Goal: Information Seeking & Learning: Check status

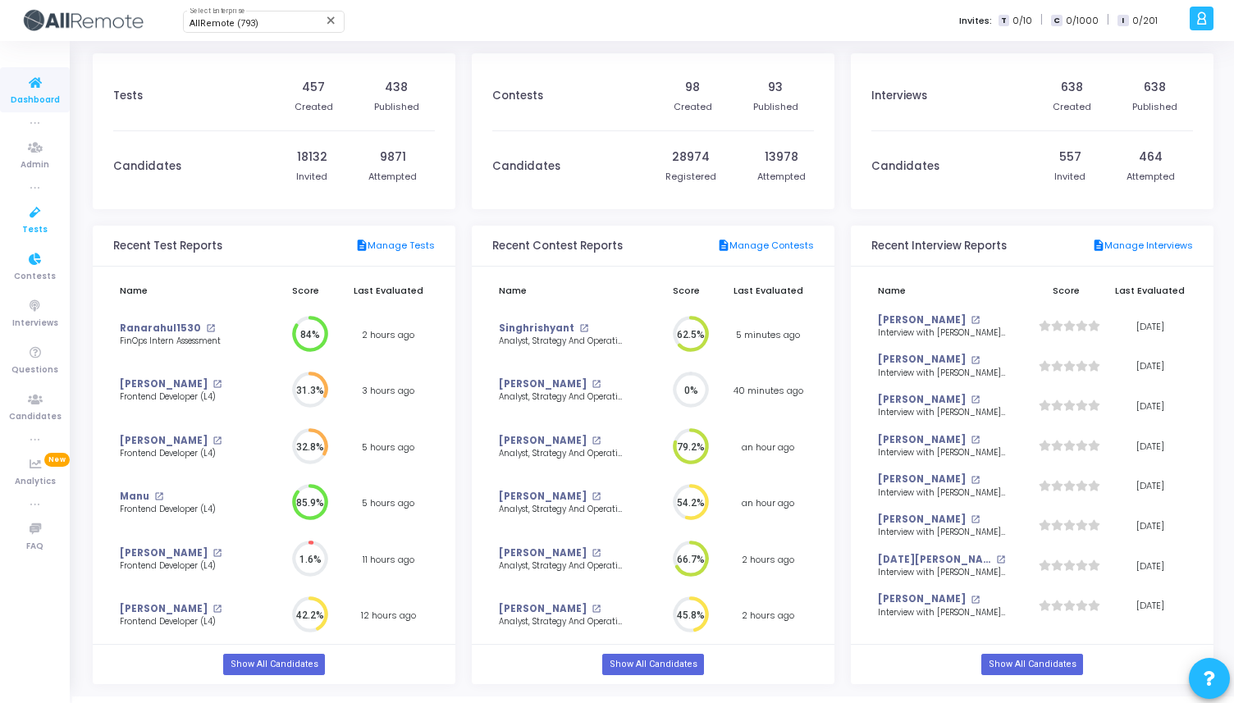
click at [37, 224] on span "Tests" at bounding box center [34, 230] width 25 height 14
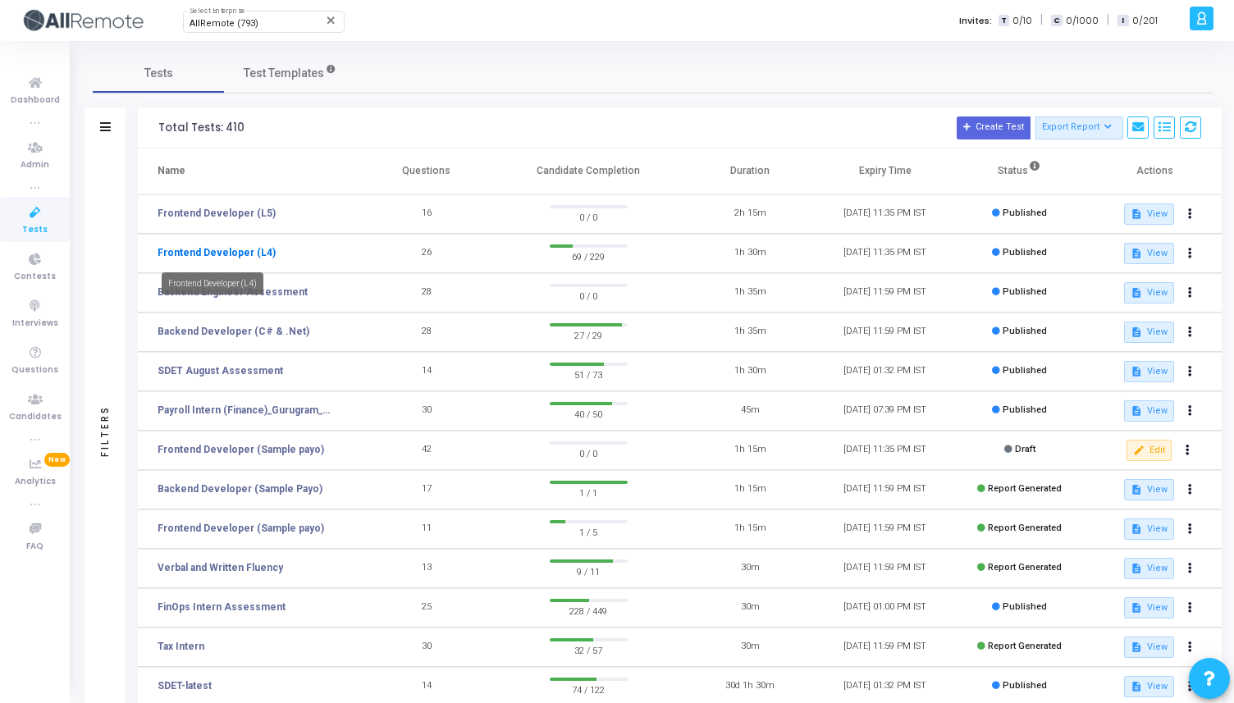
click at [213, 255] on link "Frontend Developer (L4)" at bounding box center [216, 252] width 118 height 15
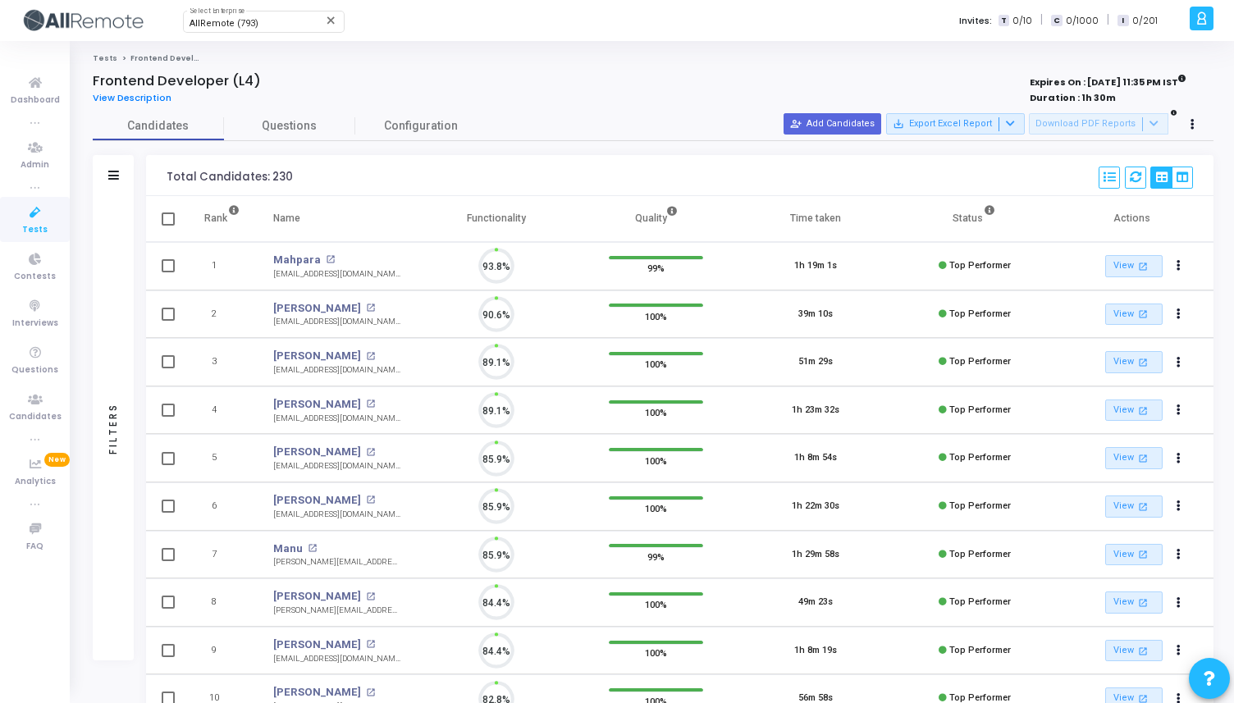
scroll to position [34, 42]
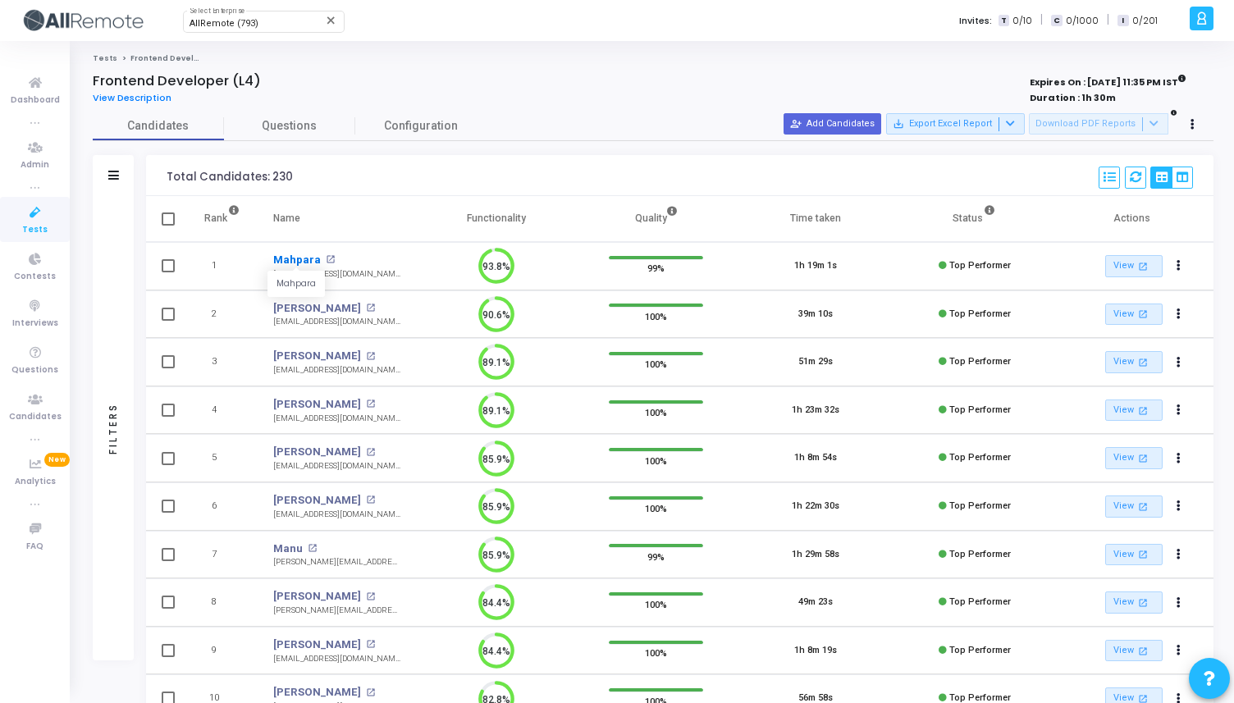
click at [290, 259] on link "Mahpara" at bounding box center [297, 260] width 48 height 16
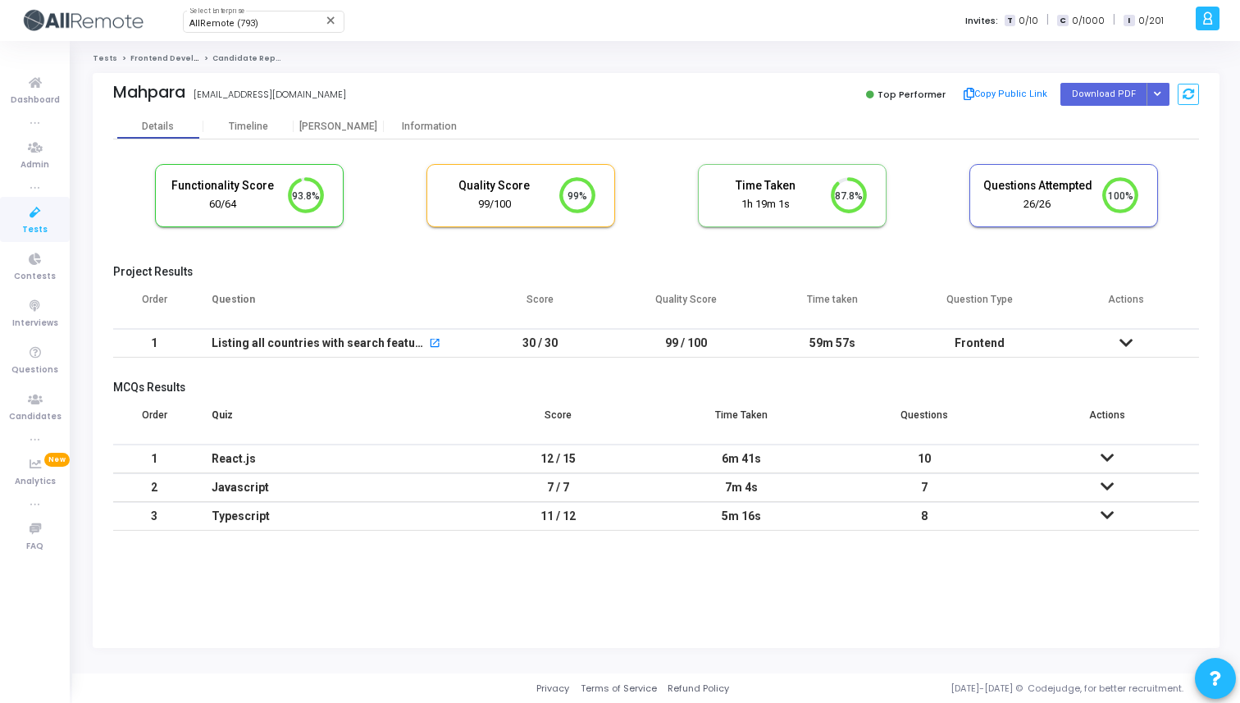
click at [668, 345] on td "99 / 100" at bounding box center [686, 343] width 147 height 29
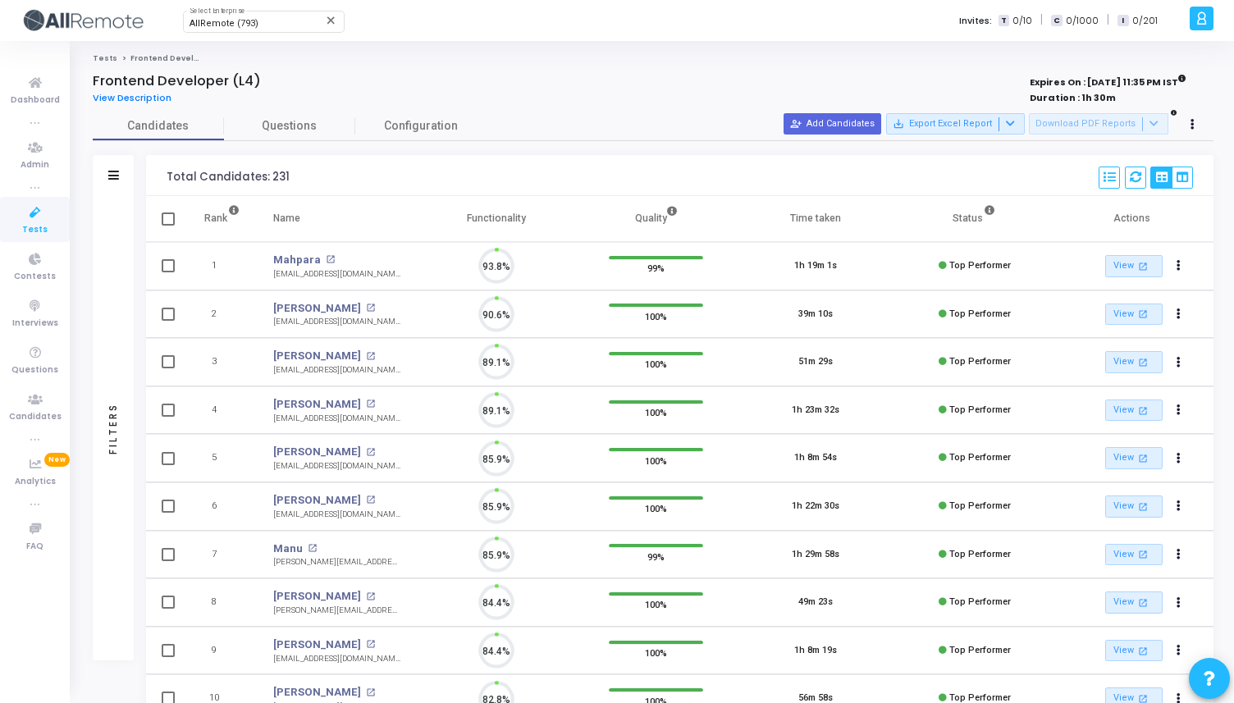
scroll to position [34, 42]
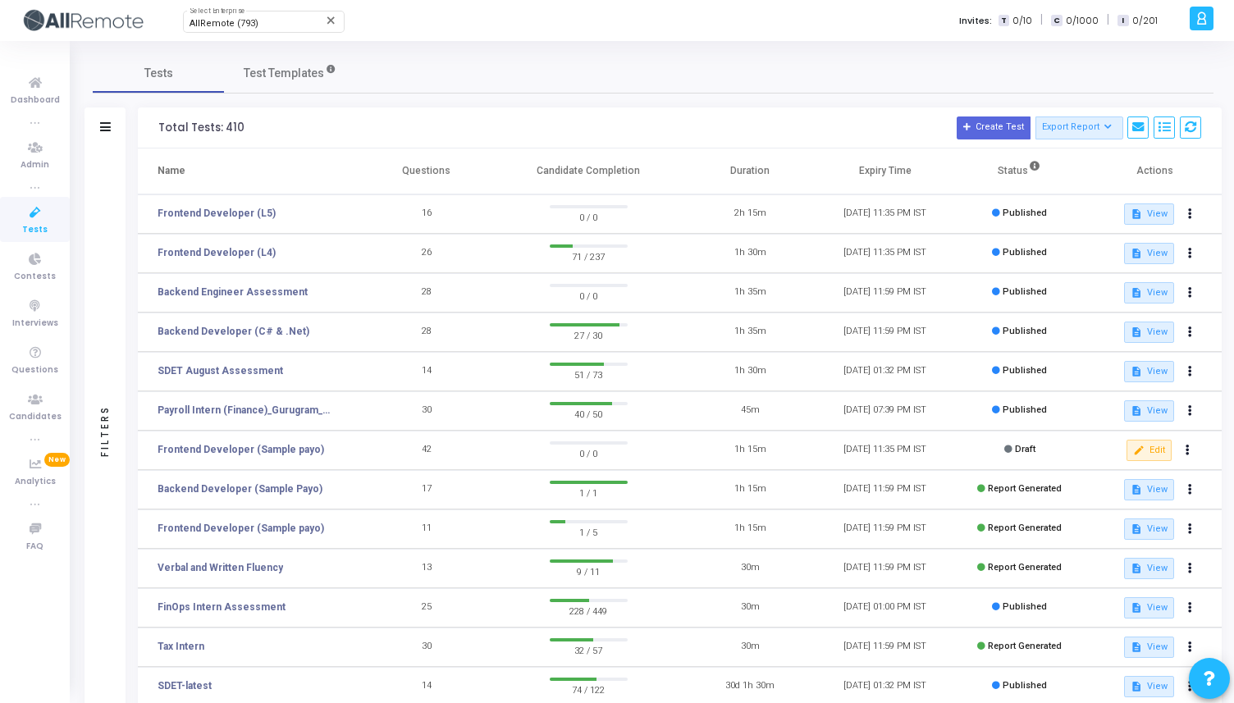
drag, startPoint x: 617, startPoint y: 262, endPoint x: 570, endPoint y: 263, distance: 46.8
click at [570, 263] on span "71 / 237" at bounding box center [589, 256] width 78 height 16
click at [244, 249] on link "Frontend Developer (L4)" at bounding box center [216, 252] width 118 height 15
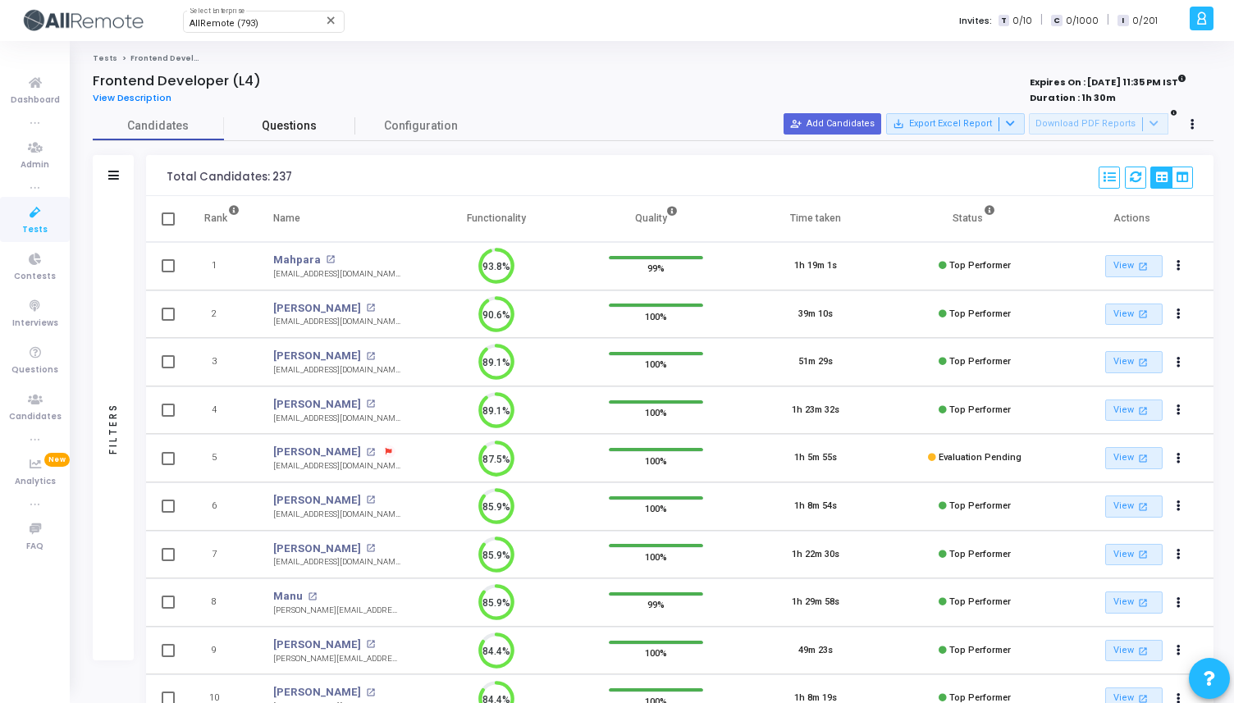
click at [293, 125] on span "Questions" at bounding box center [289, 125] width 131 height 17
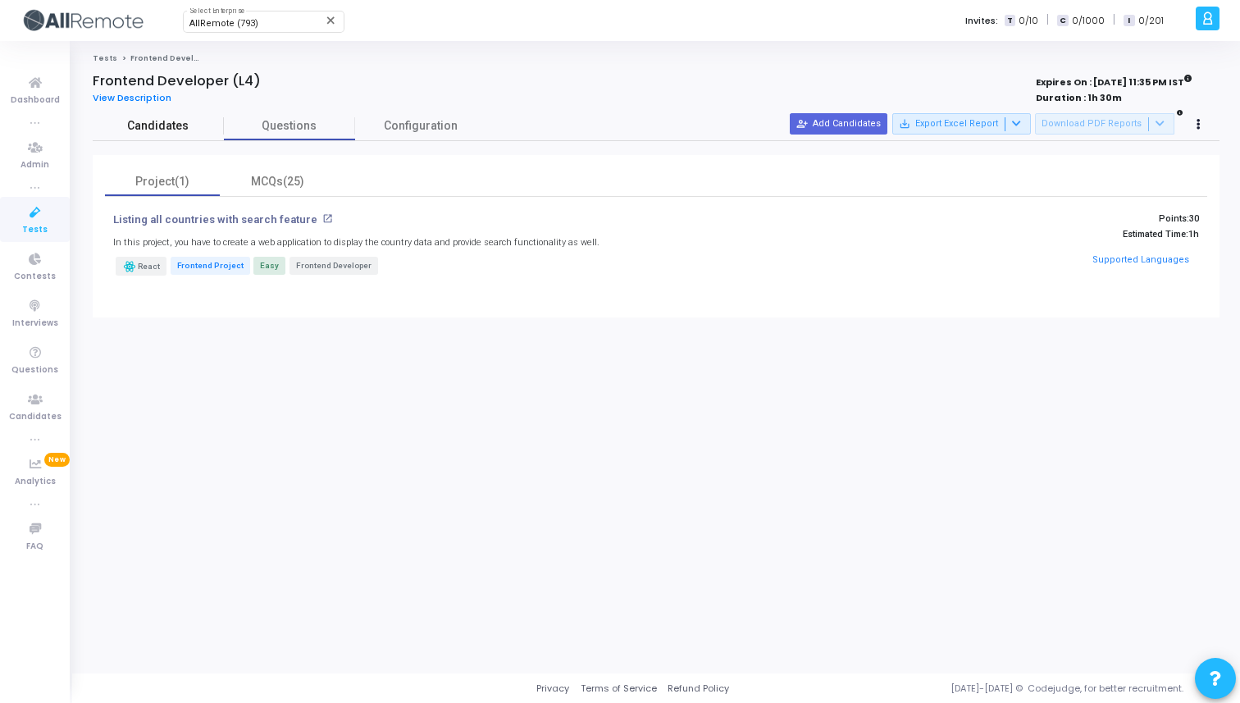
click at [149, 139] on link "Candidates" at bounding box center [158, 126] width 131 height 29
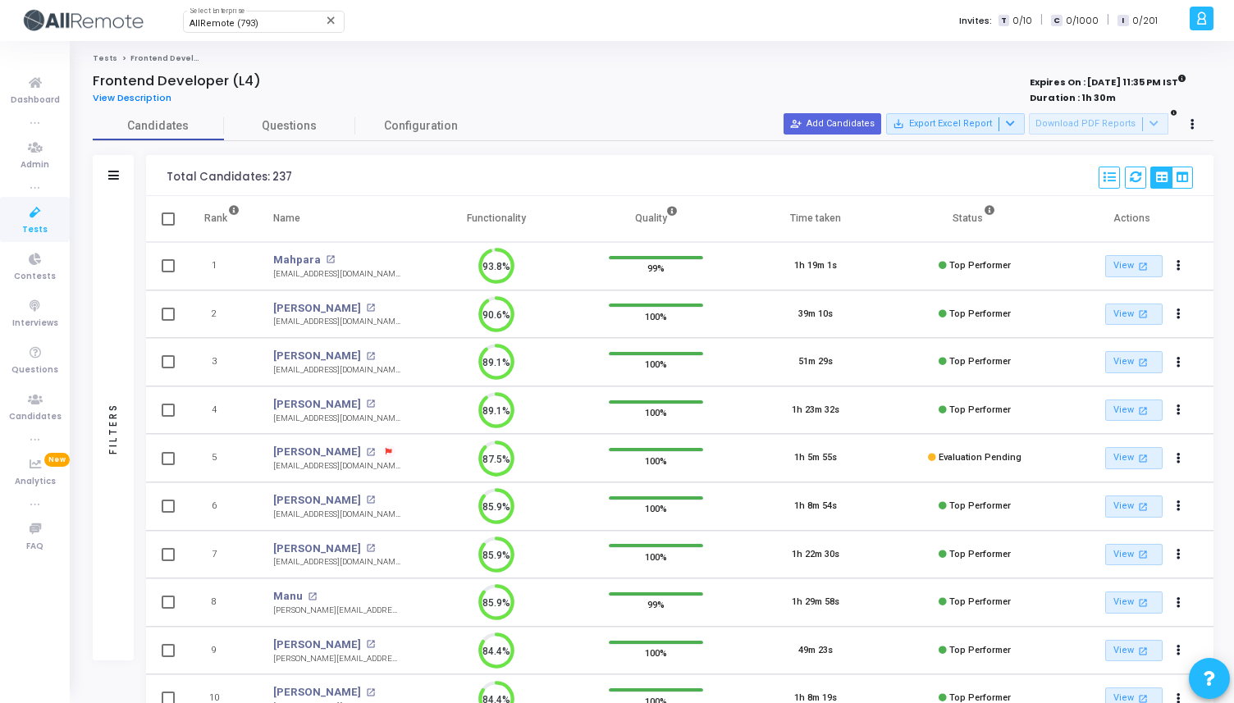
click at [112, 182] on div "Filters" at bounding box center [113, 175] width 41 height 41
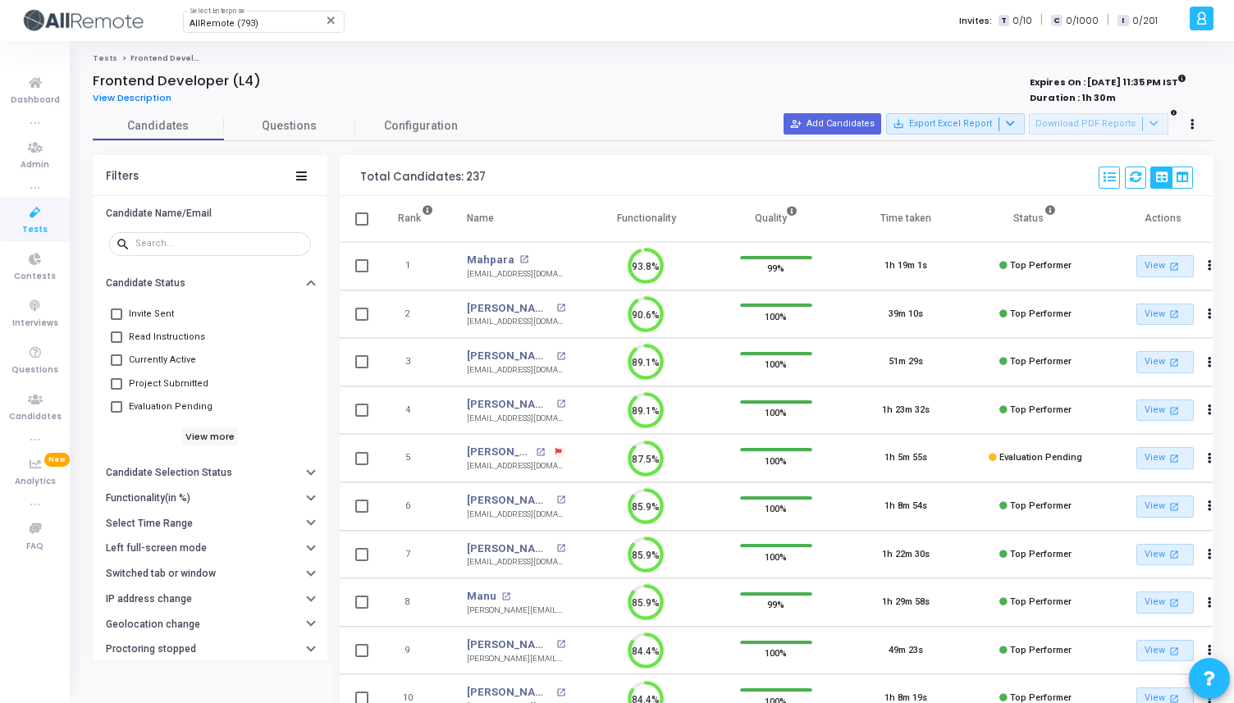
click at [115, 358] on span at bounding box center [116, 359] width 11 height 11
click at [116, 366] on input "Currently Active" at bounding box center [116, 366] width 1 height 1
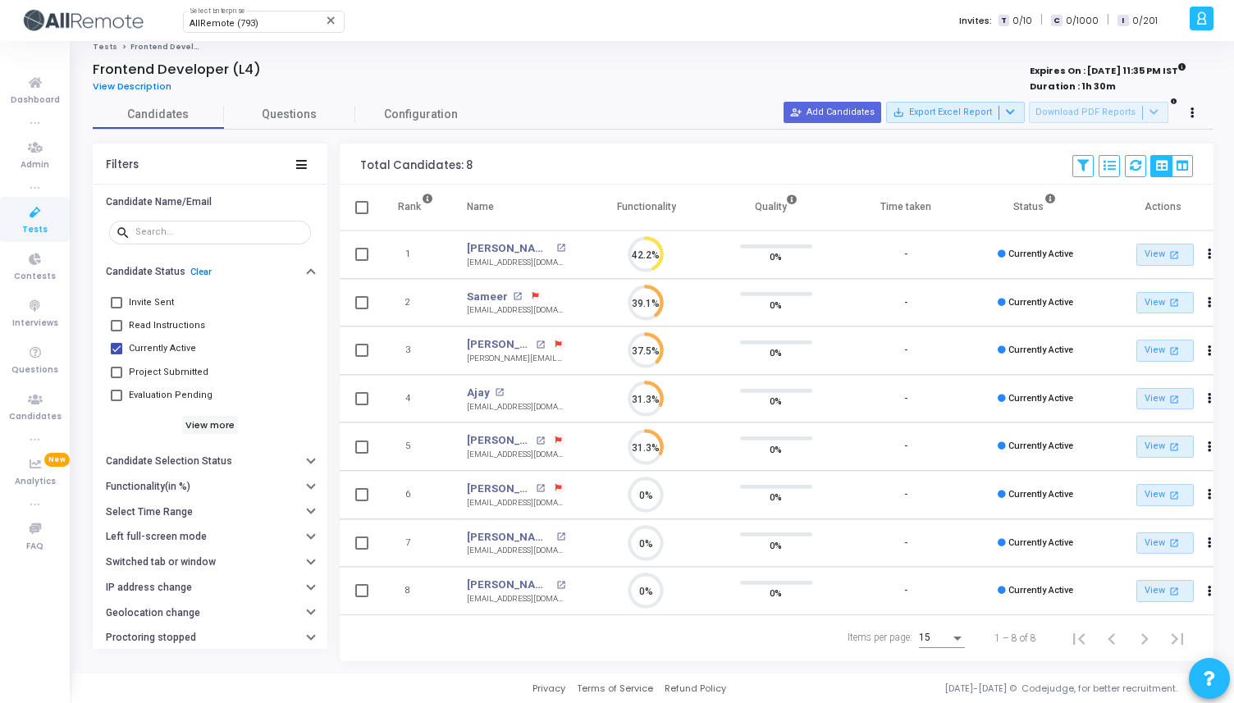
click at [118, 344] on span at bounding box center [116, 348] width 11 height 11
click at [116, 354] on input "Currently Active" at bounding box center [116, 354] width 1 height 1
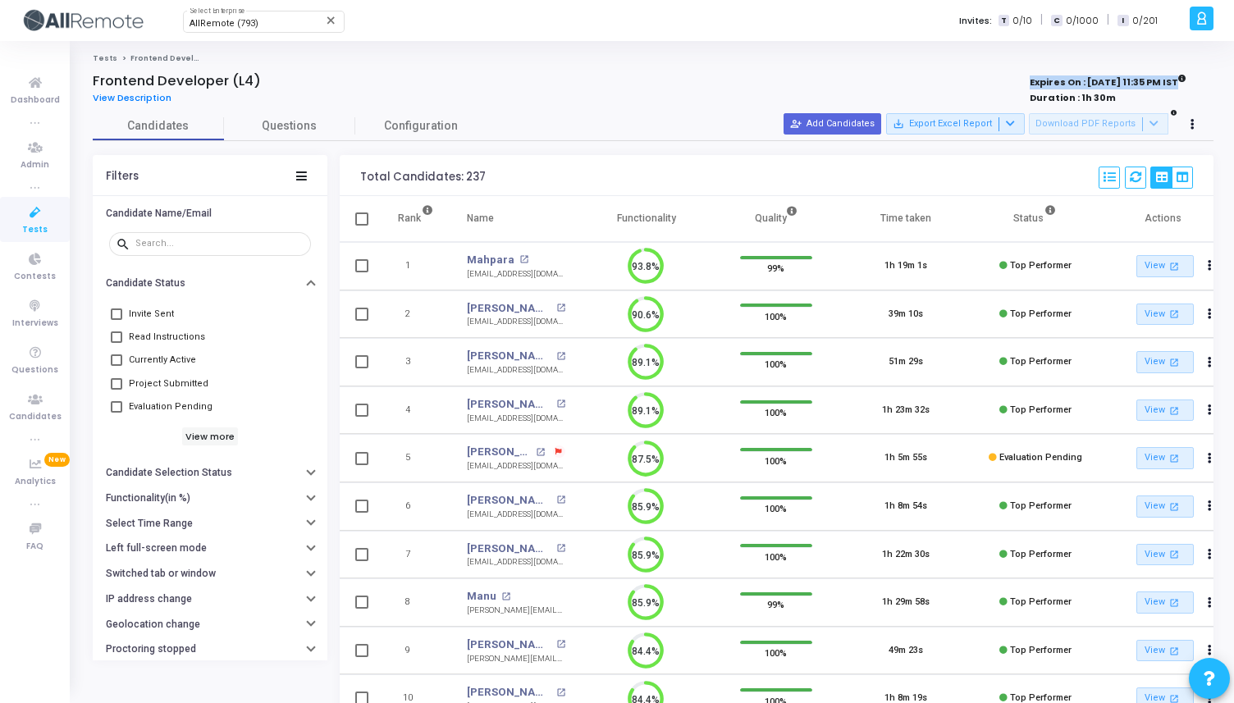
drag, startPoint x: 1179, startPoint y: 86, endPoint x: 1013, endPoint y: 80, distance: 165.8
click at [1029, 80] on div "Expires On : [DATE] 11:35 PM IST" at bounding box center [1107, 82] width 157 height 14
click at [297, 110] on cj-published-test "Frontend Developer (L4) View Description Expires On : 31 Aug, 2025 11:35 PM IST…" at bounding box center [653, 541] width 1120 height 936
click at [290, 130] on span "Questions" at bounding box center [289, 125] width 131 height 17
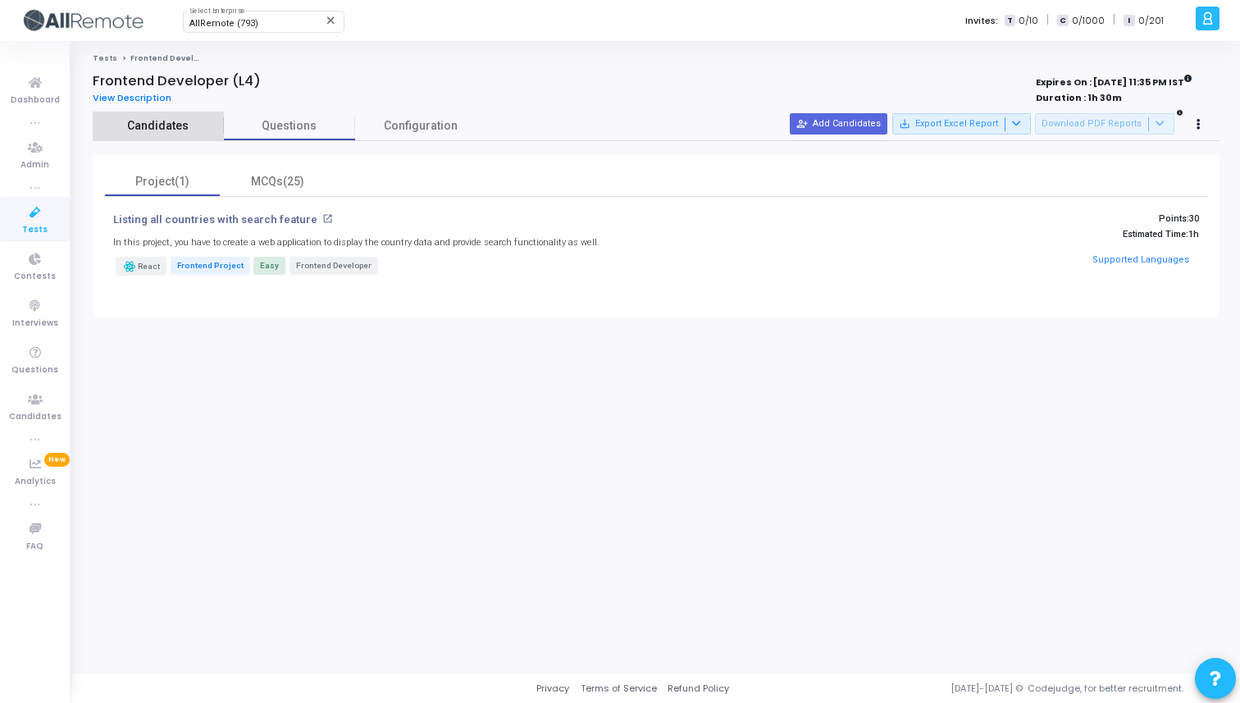
click at [148, 130] on span "Candidates" at bounding box center [158, 125] width 131 height 17
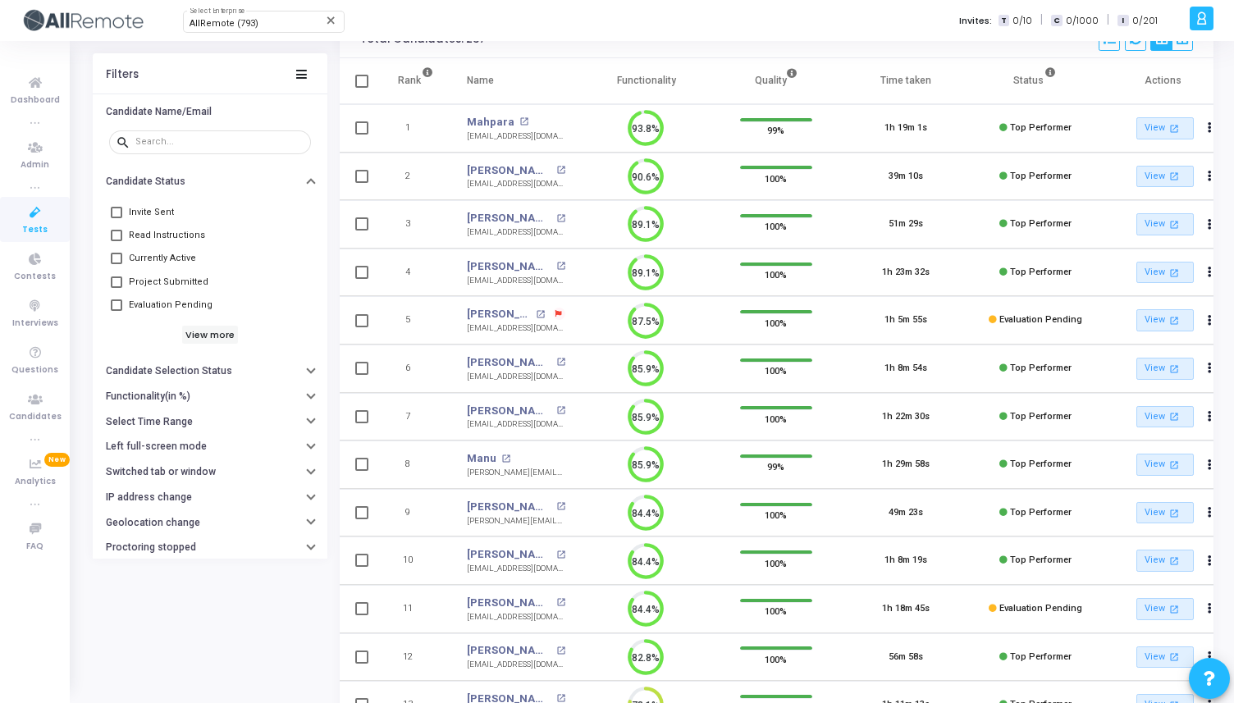
scroll to position [139, 0]
click at [121, 263] on span at bounding box center [116, 258] width 11 height 11
click at [116, 264] on input "Currently Active" at bounding box center [116, 264] width 1 height 1
checkbox input "true"
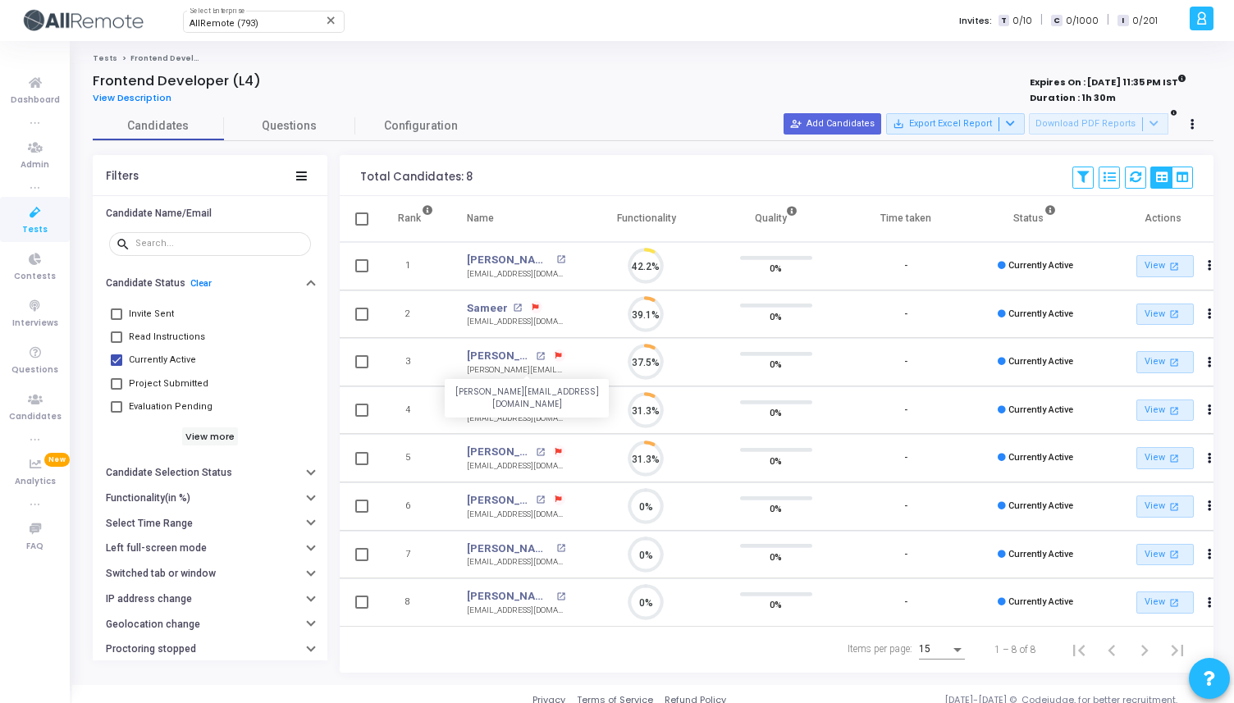
scroll to position [34, 42]
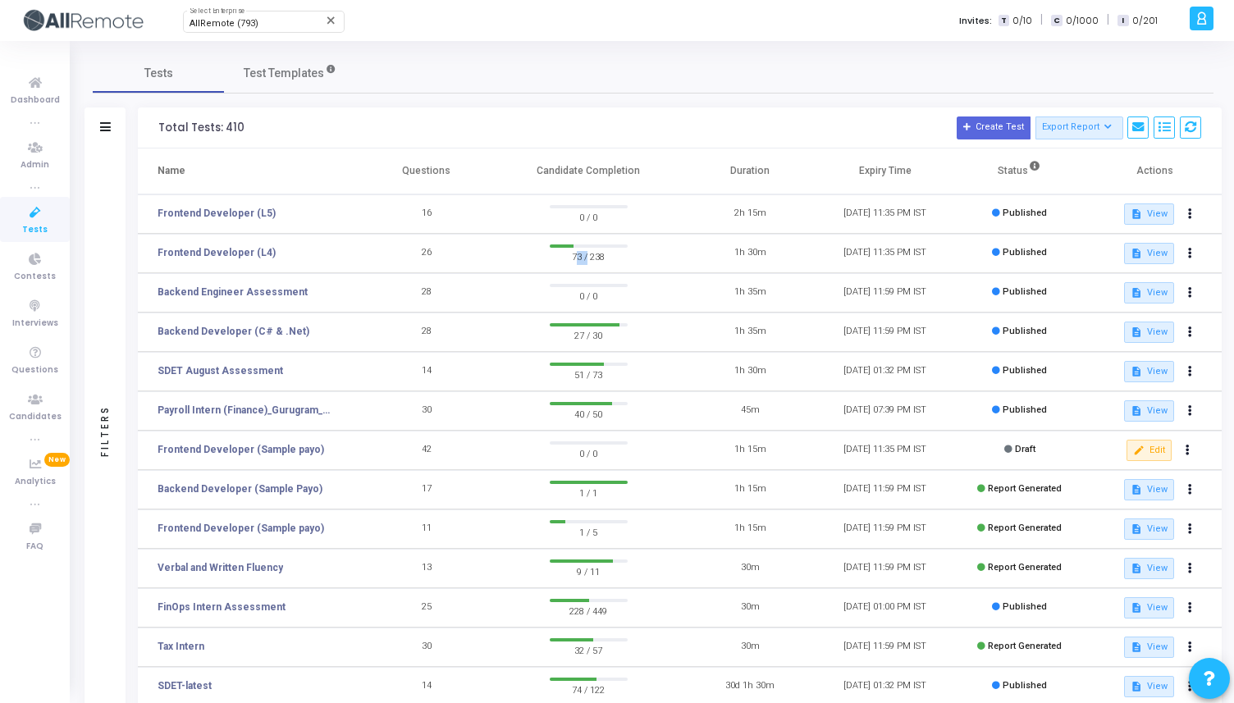
drag, startPoint x: 583, startPoint y: 258, endPoint x: 567, endPoint y: 258, distance: 16.4
click at [567, 258] on span "73 / 238" at bounding box center [589, 256] width 78 height 16
click at [251, 253] on link "Frontend Developer (L4)" at bounding box center [216, 252] width 118 height 15
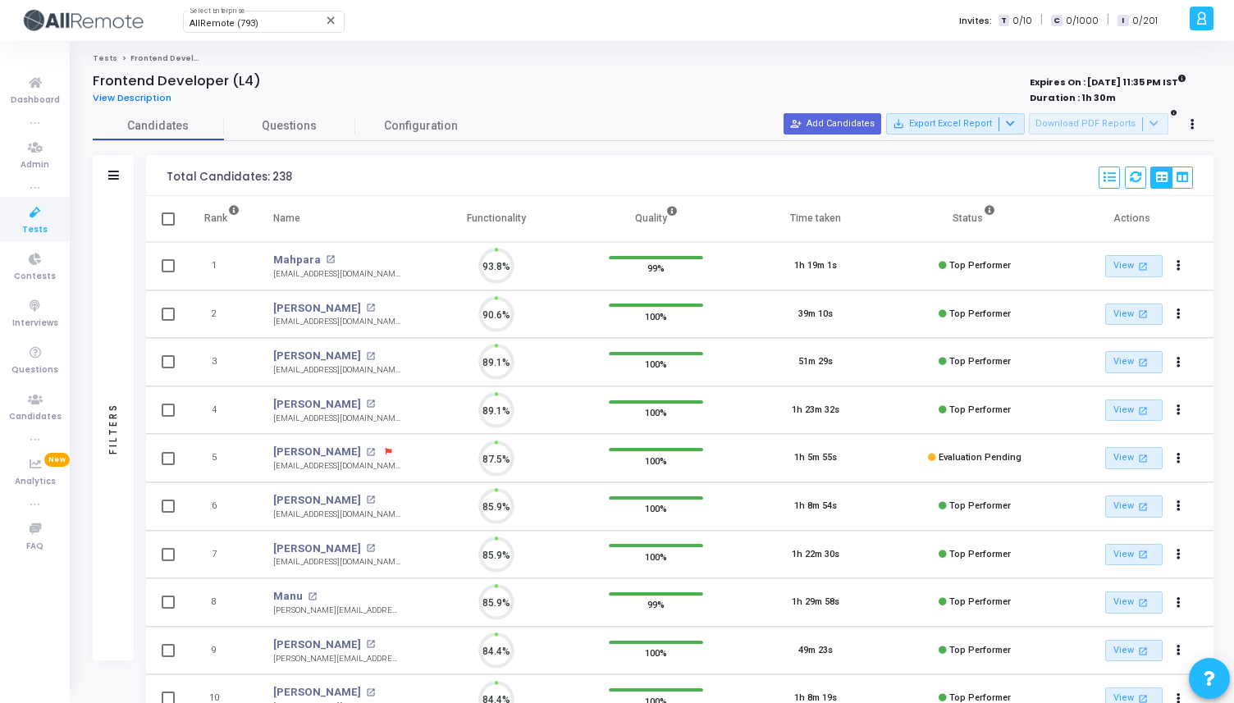
scroll to position [34, 42]
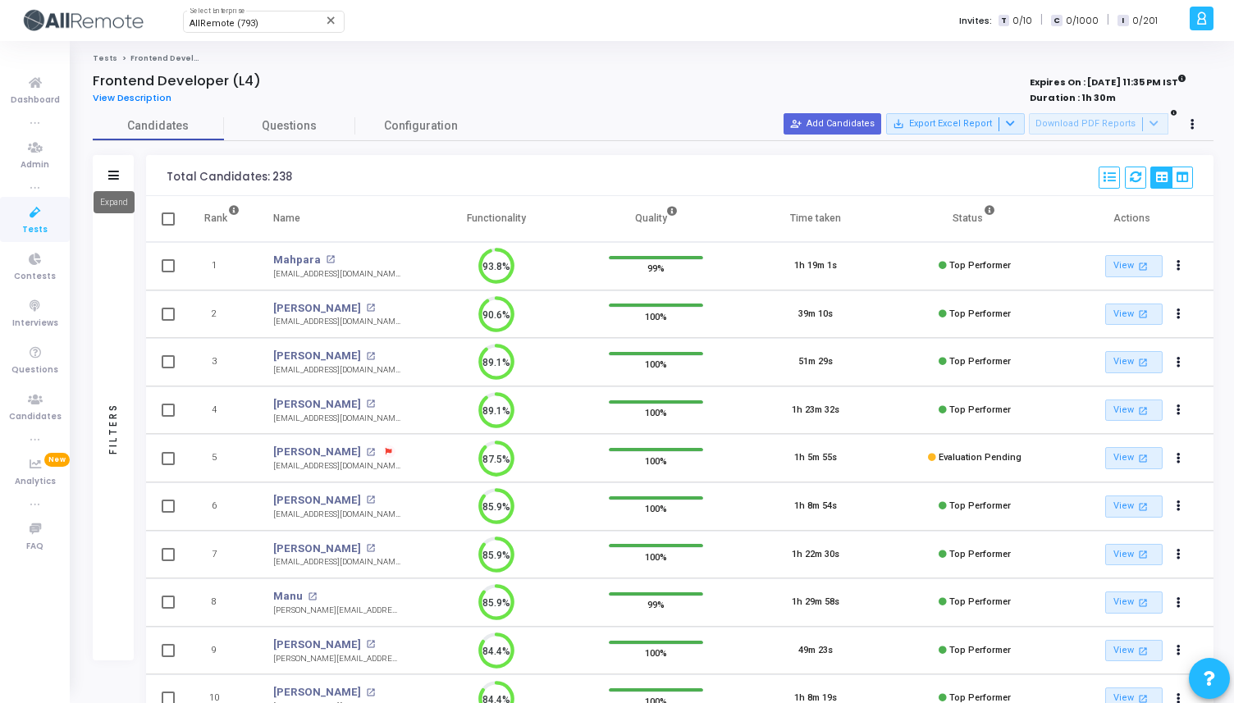
click at [114, 175] on icon at bounding box center [113, 175] width 11 height 9
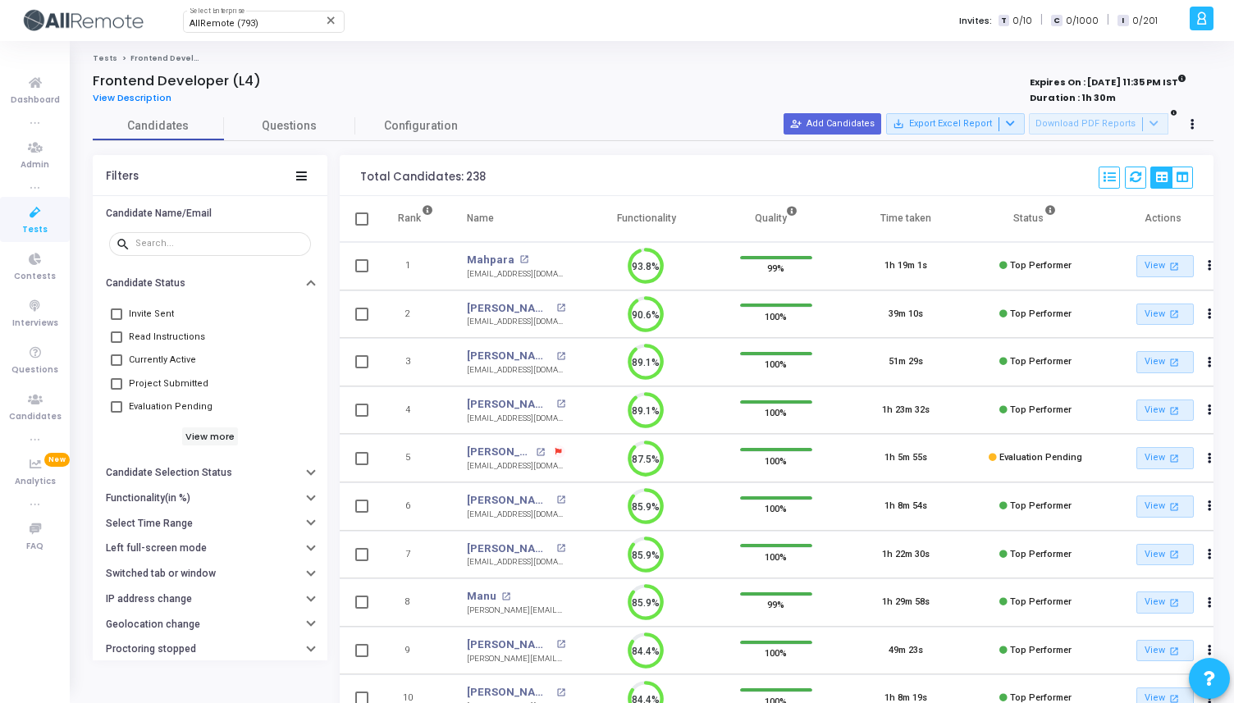
click at [113, 365] on span at bounding box center [116, 359] width 11 height 11
click at [116, 366] on input "Currently Active" at bounding box center [116, 366] width 1 height 1
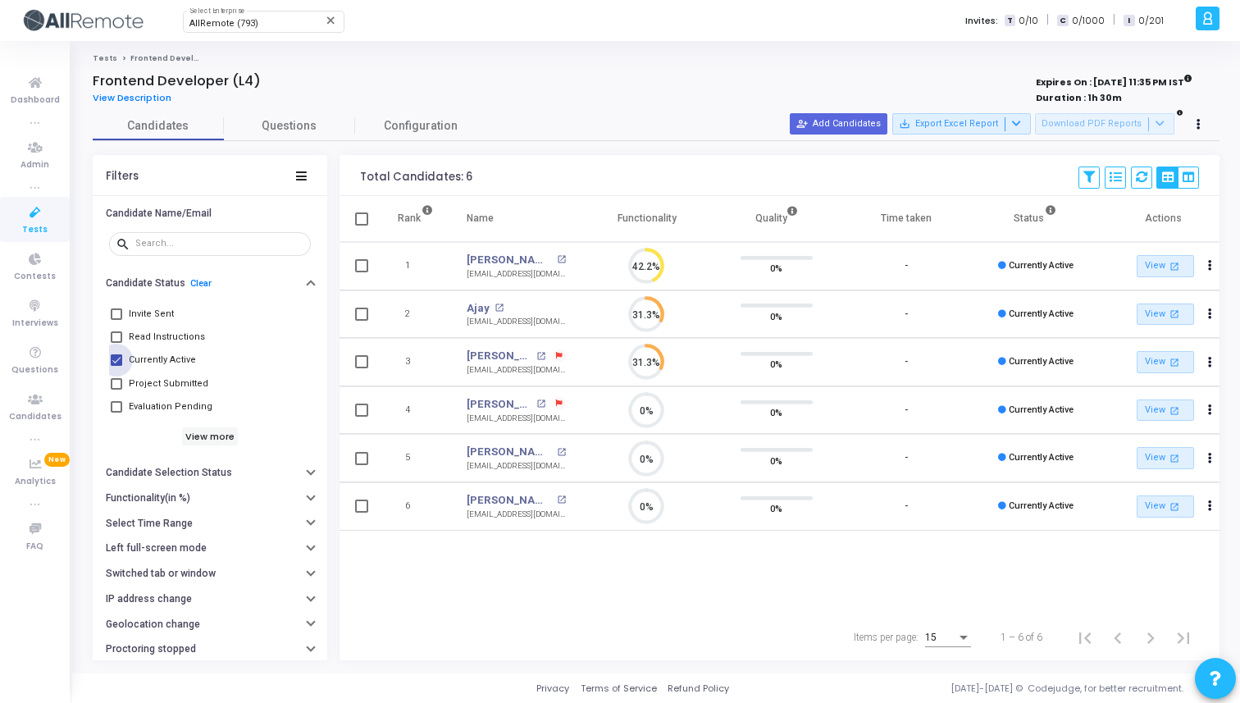
click at [120, 360] on span at bounding box center [116, 359] width 11 height 11
click at [116, 366] on input "Currently Active" at bounding box center [116, 366] width 1 height 1
checkbox input "false"
